Goal: Information Seeking & Learning: Understand process/instructions

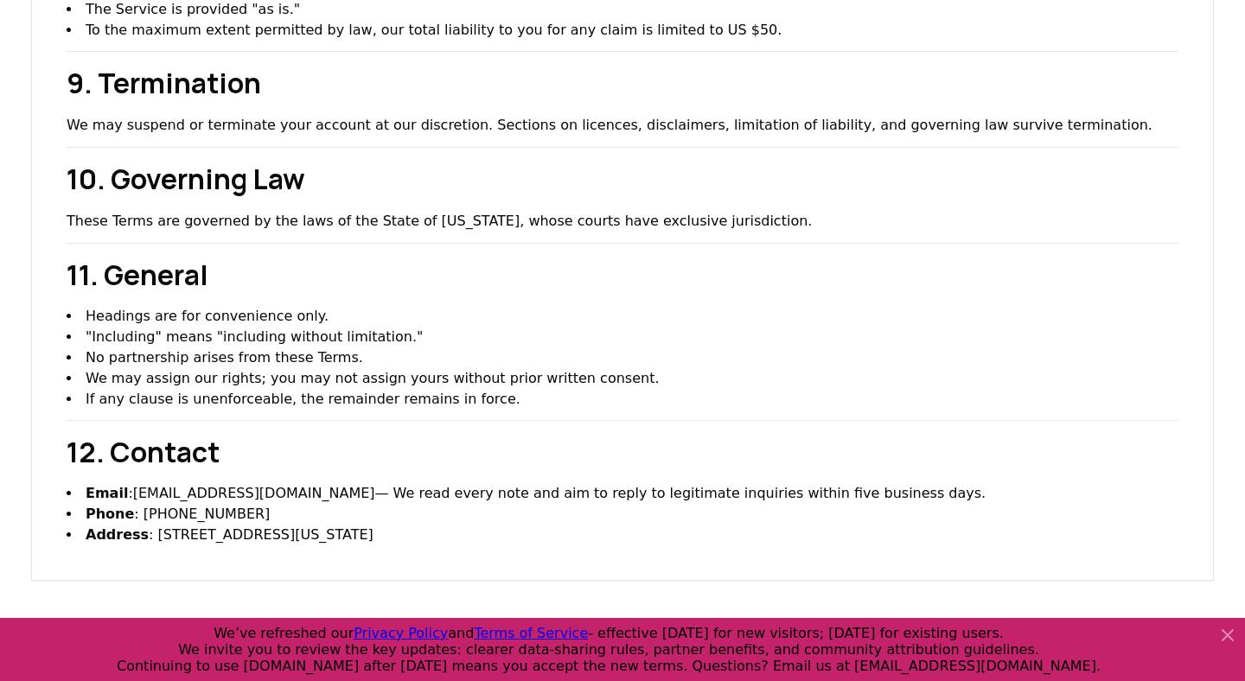
scroll to position [2620, 0]
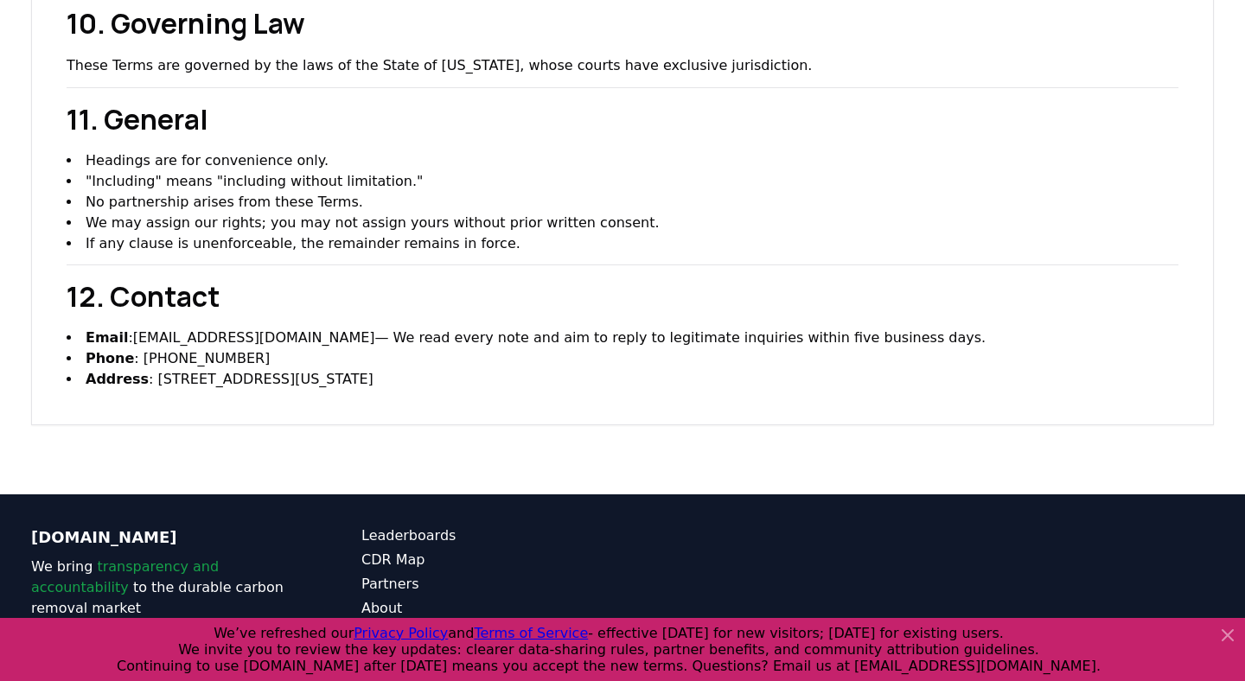
click at [391, 671] on link "Privacy Policy" at bounding box center [491, 681] width 261 height 21
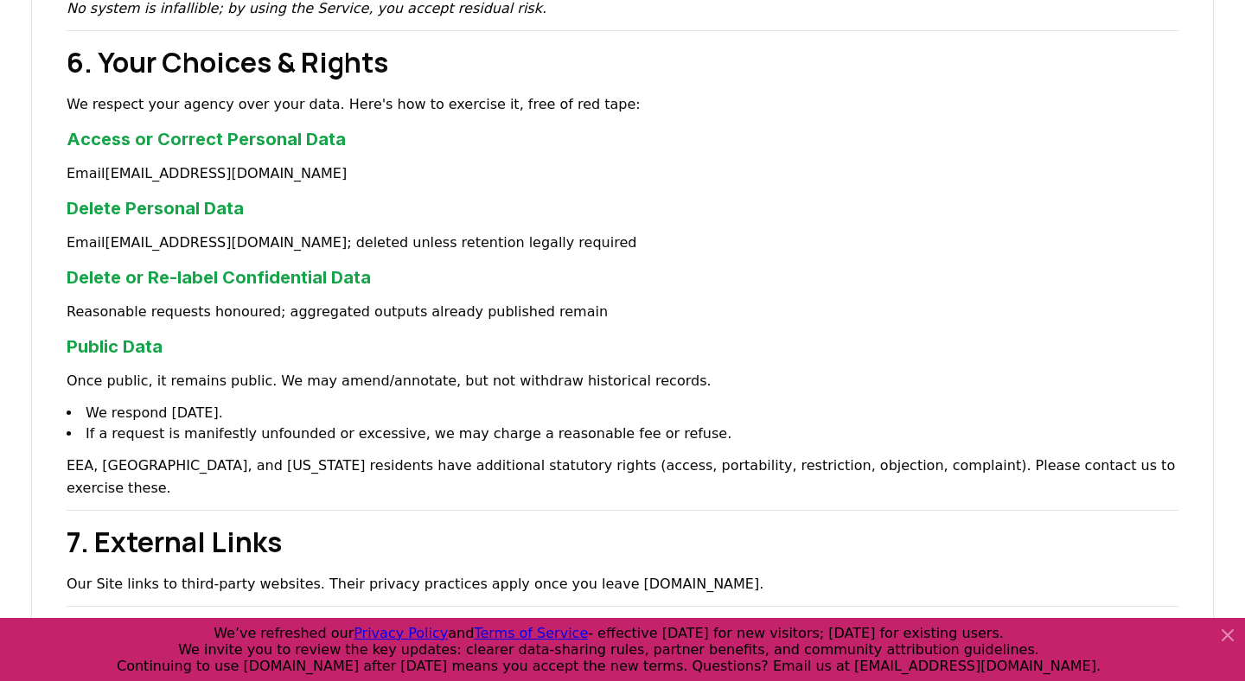
scroll to position [2579, 0]
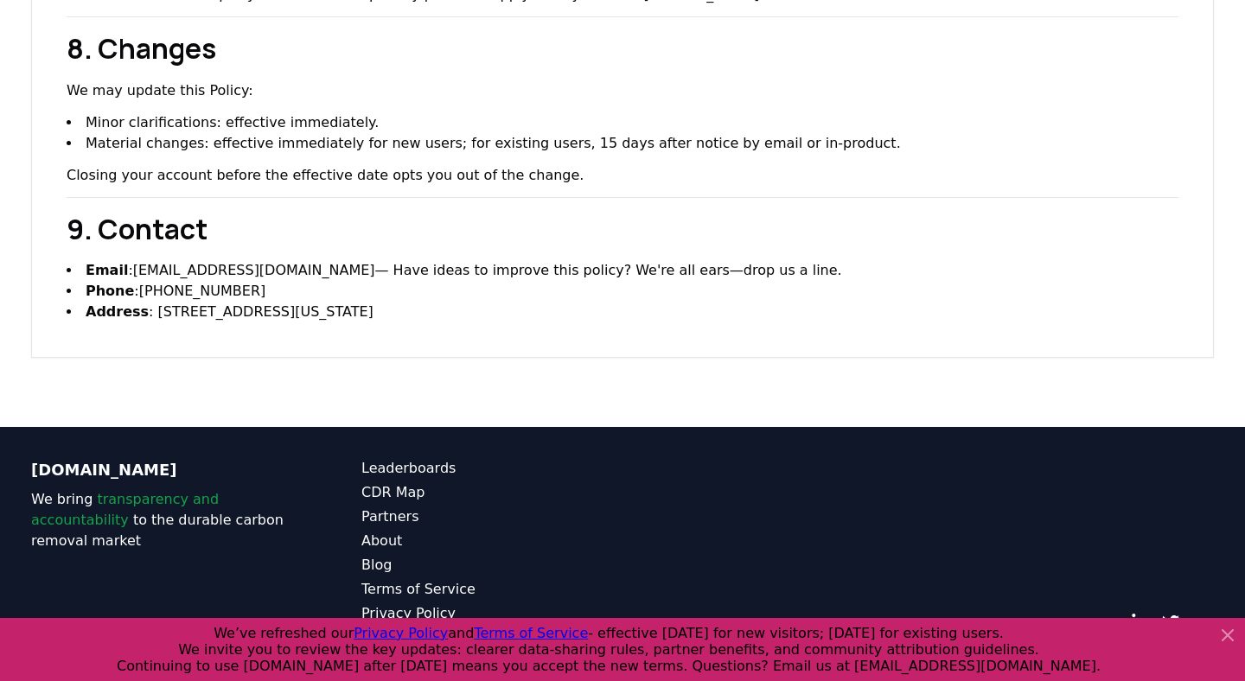
click at [408, 628] on link "Data Management Policy" at bounding box center [491, 638] width 261 height 21
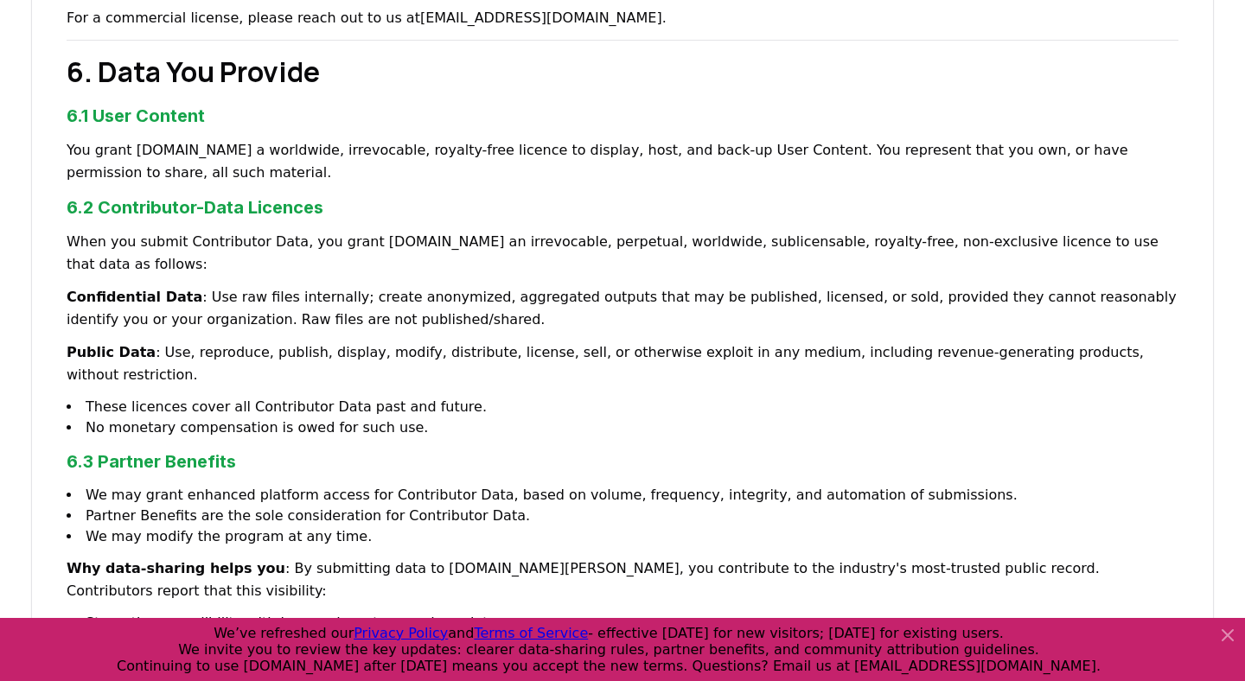
scroll to position [1341, 0]
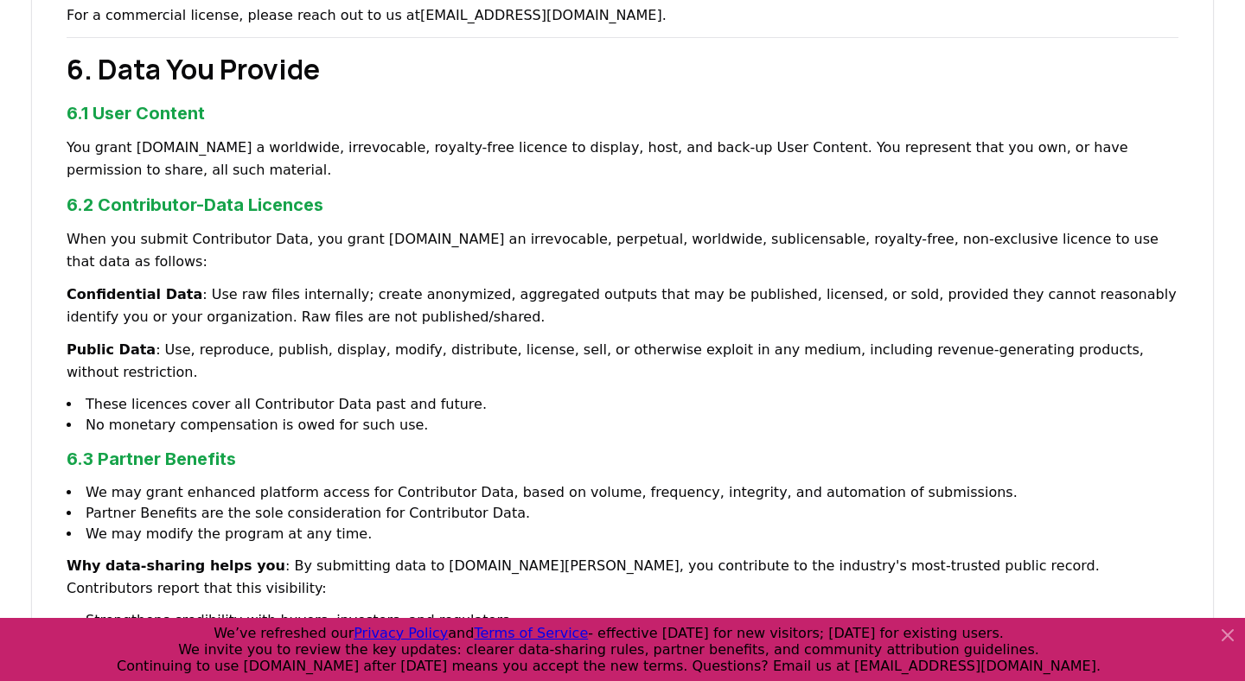
click at [566, 228] on p "When you submit Contributor Data, you grant [DOMAIN_NAME] an irrevocable, perpe…" at bounding box center [623, 250] width 1112 height 45
